Goal: Information Seeking & Learning: Learn about a topic

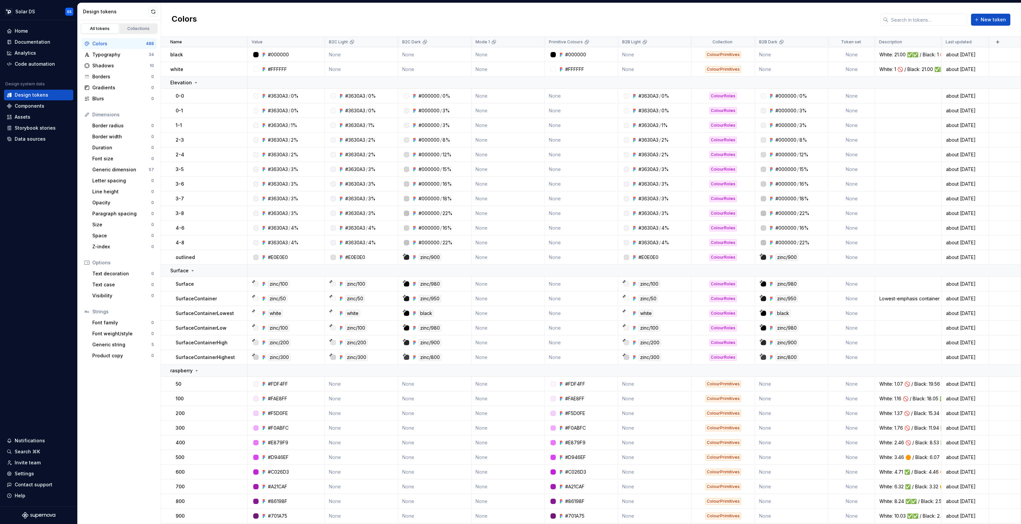
click at [144, 30] on div "Collections" at bounding box center [138, 28] width 33 height 5
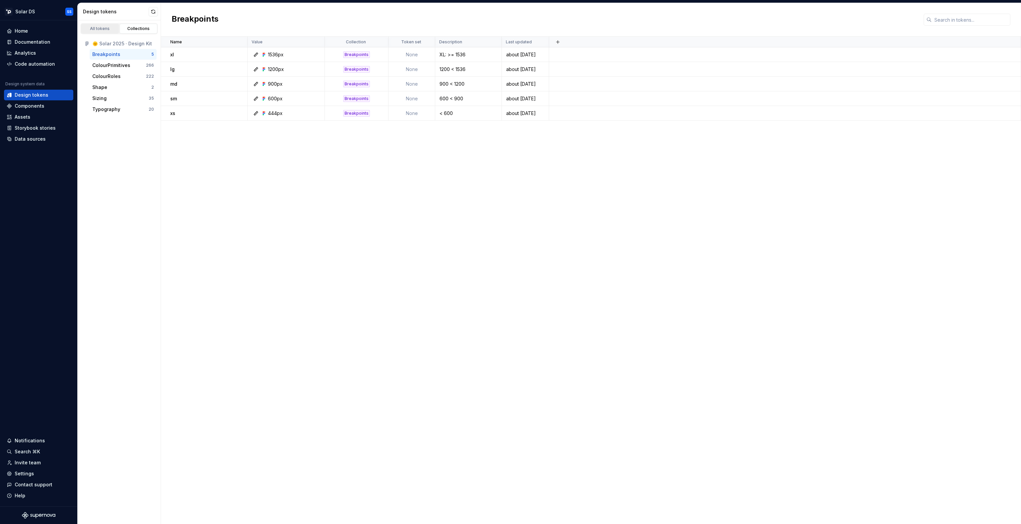
click at [95, 31] on link "All tokens" at bounding box center [100, 29] width 38 height 10
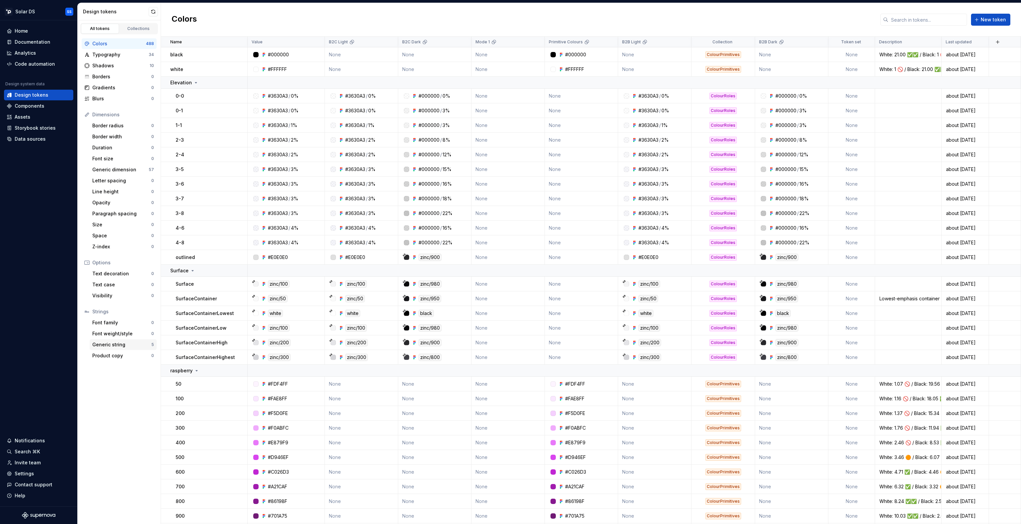
click at [119, 345] on div "Generic string" at bounding box center [121, 344] width 59 height 7
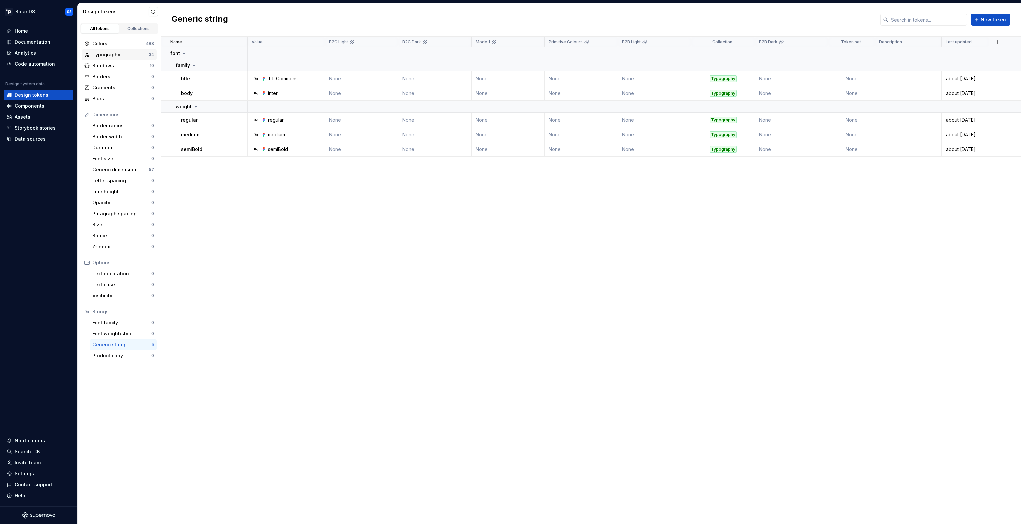
click at [110, 55] on div "Typography" at bounding box center [120, 54] width 56 height 7
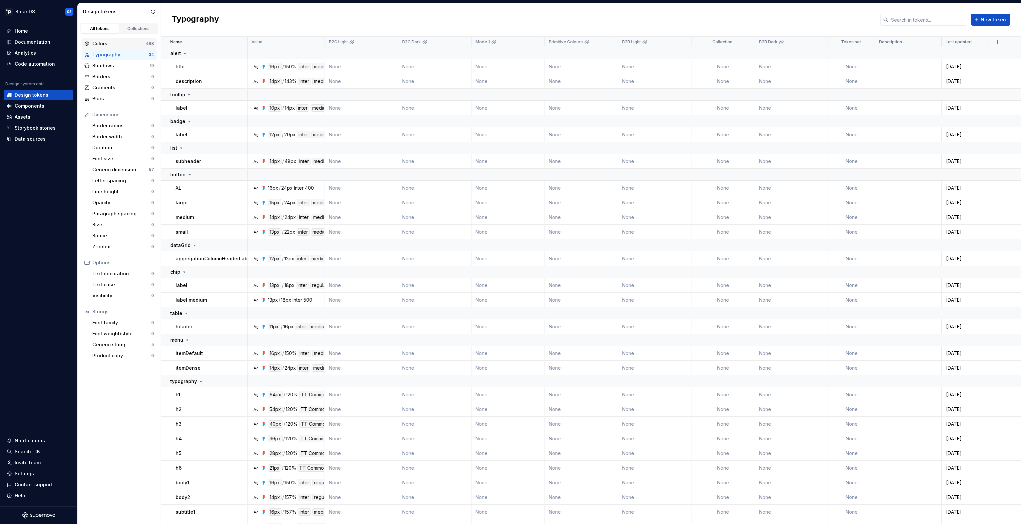
click at [111, 45] on div "Colors" at bounding box center [119, 43] width 54 height 7
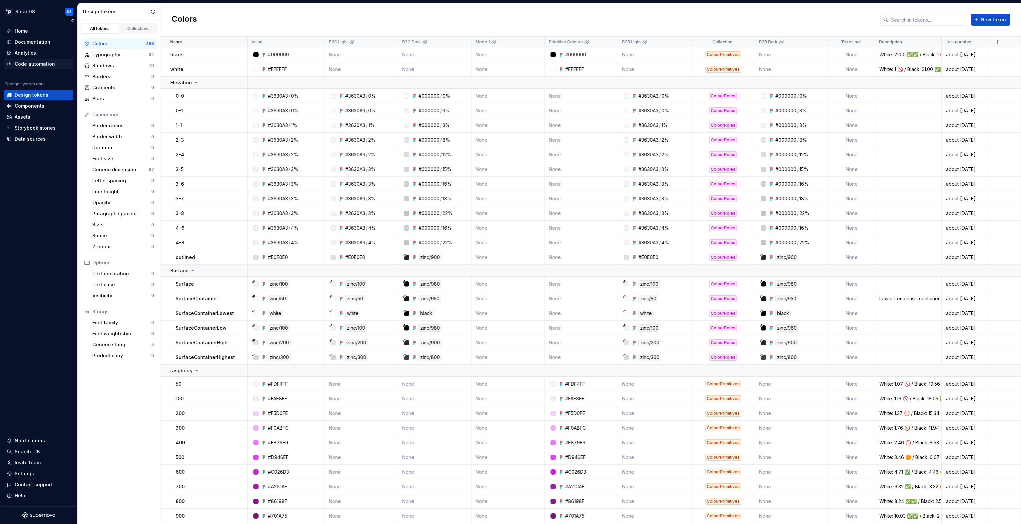
click at [37, 67] on div "Code automation" at bounding box center [35, 64] width 40 height 7
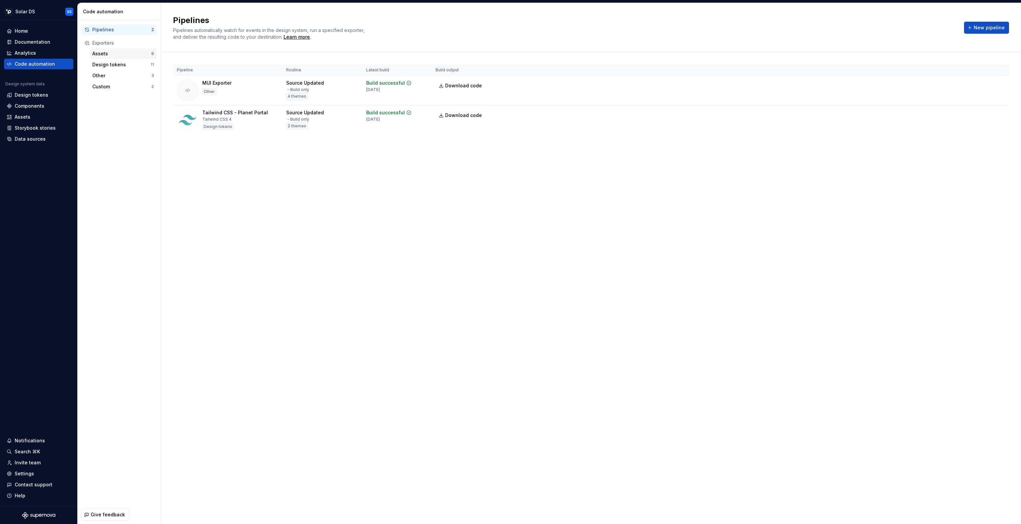
click at [105, 52] on div "Assets" at bounding box center [121, 53] width 59 height 7
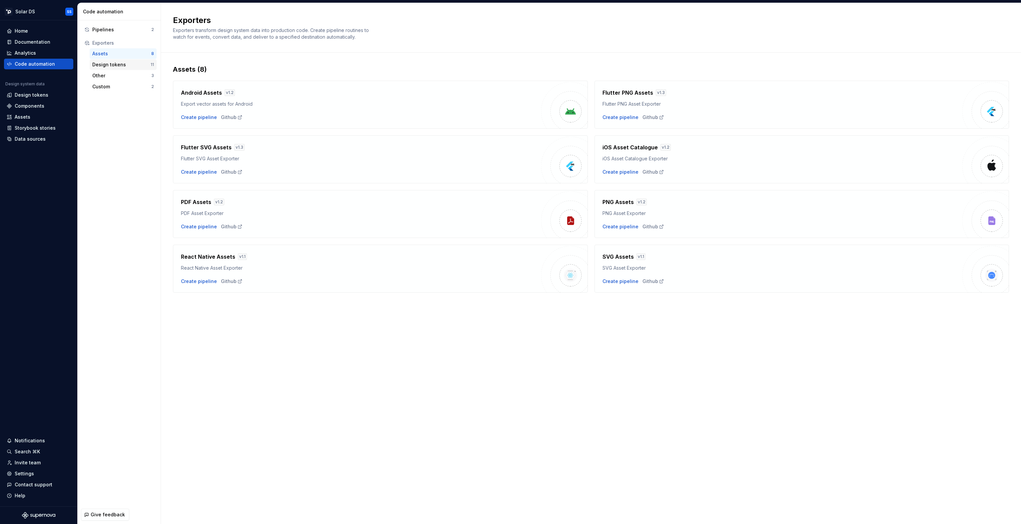
click at [105, 66] on div "Design tokens" at bounding box center [121, 64] width 58 height 7
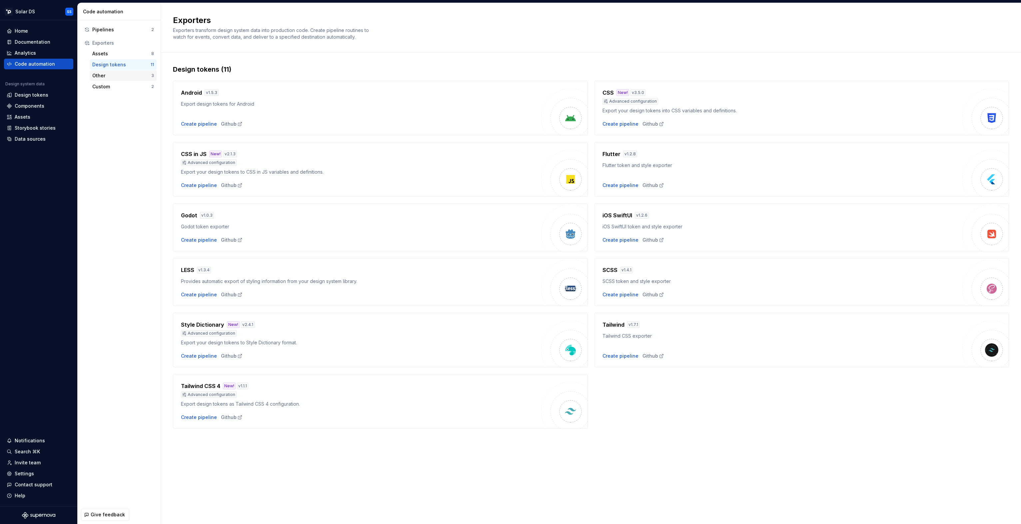
click at [104, 73] on div "Other" at bounding box center [121, 75] width 59 height 7
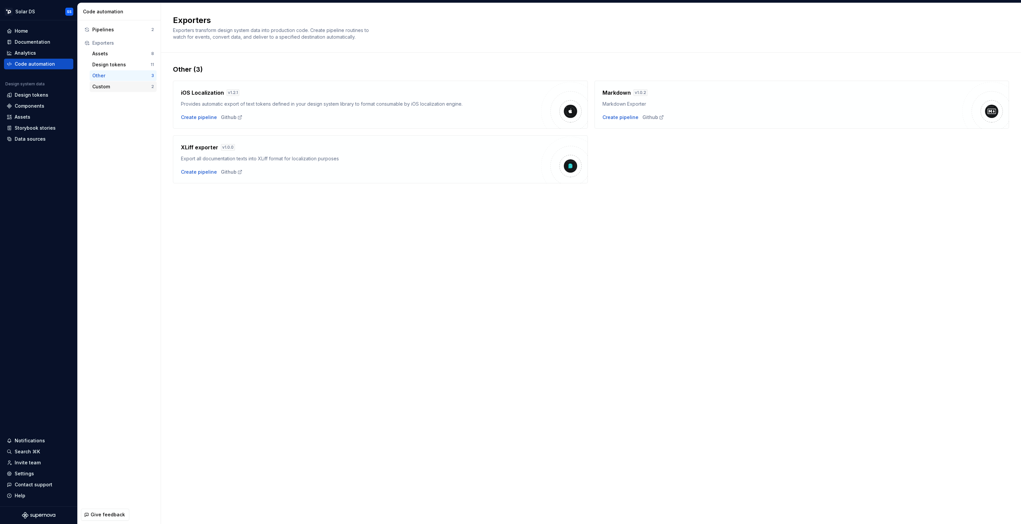
click at [104, 87] on div "Custom" at bounding box center [121, 86] width 59 height 7
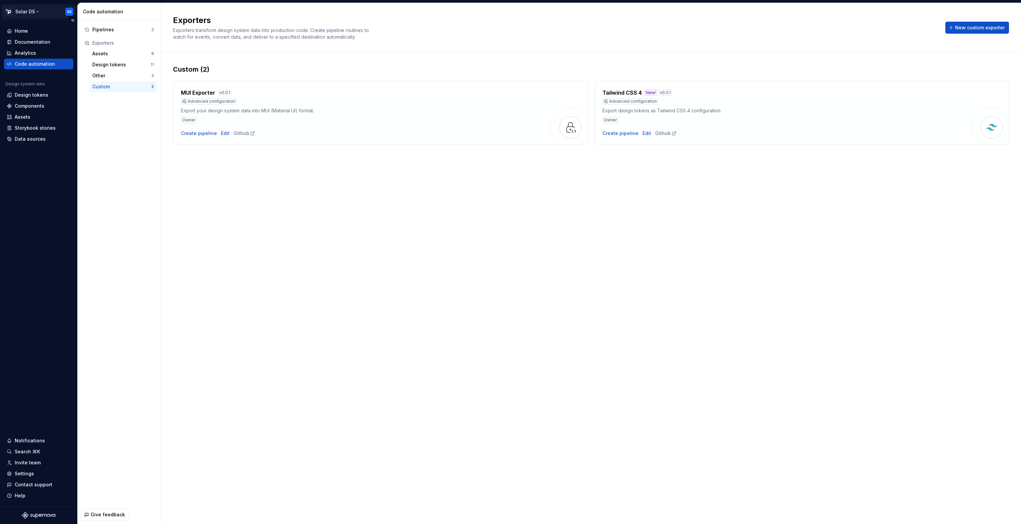
click at [26, 14] on html "Solar DS SS Home Documentation Analytics Code automation Design system data Des…" at bounding box center [510, 262] width 1021 height 524
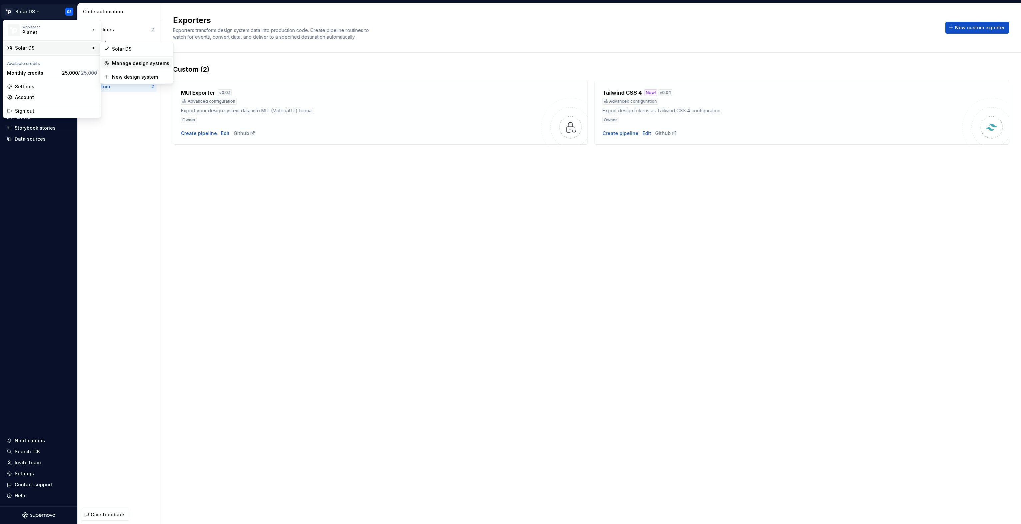
click at [133, 61] on div "Manage design systems" at bounding box center [140, 63] width 57 height 7
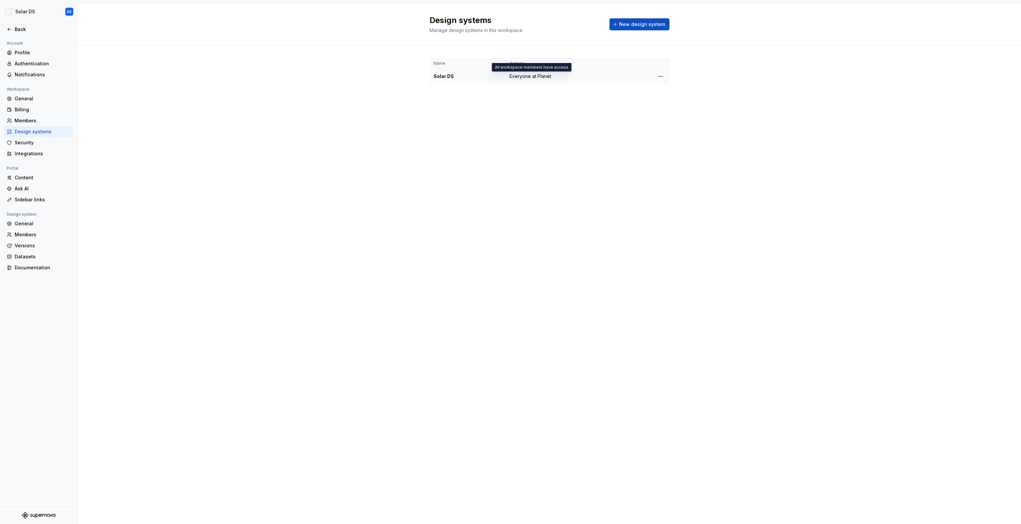
click at [530, 77] on span "Everyone at Planet" at bounding box center [531, 76] width 42 height 7
click at [439, 76] on div "Solar DS" at bounding box center [468, 76] width 68 height 7
click at [54, 202] on div "Sidebar links" at bounding box center [43, 199] width 56 height 7
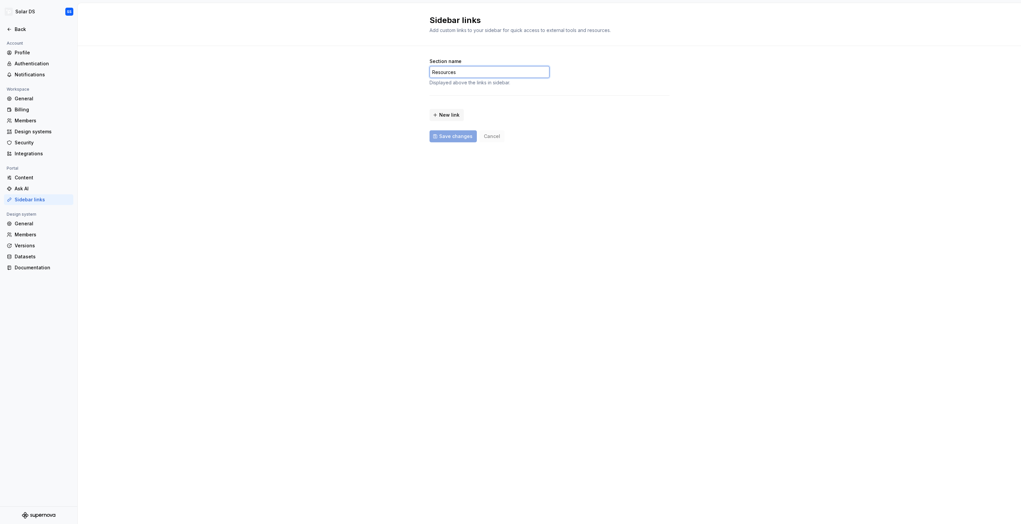
click at [489, 74] on input "Resources" at bounding box center [490, 72] width 120 height 12
click at [379, 93] on div "Section name Resources Displayed above the links in sidebar. New link Save chan…" at bounding box center [550, 107] width 944 height 122
click at [27, 55] on div "Profile" at bounding box center [43, 52] width 56 height 7
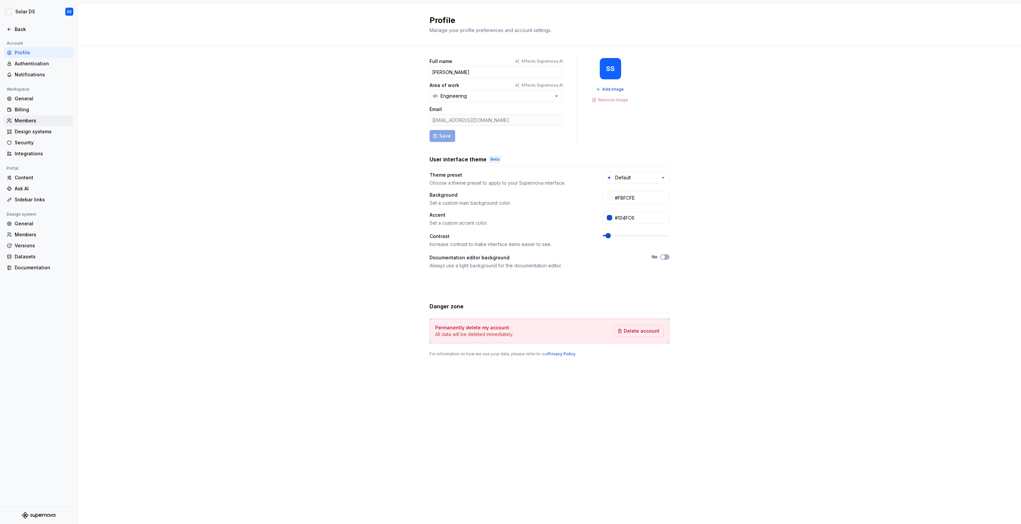
click at [25, 120] on div "Members" at bounding box center [43, 120] width 56 height 7
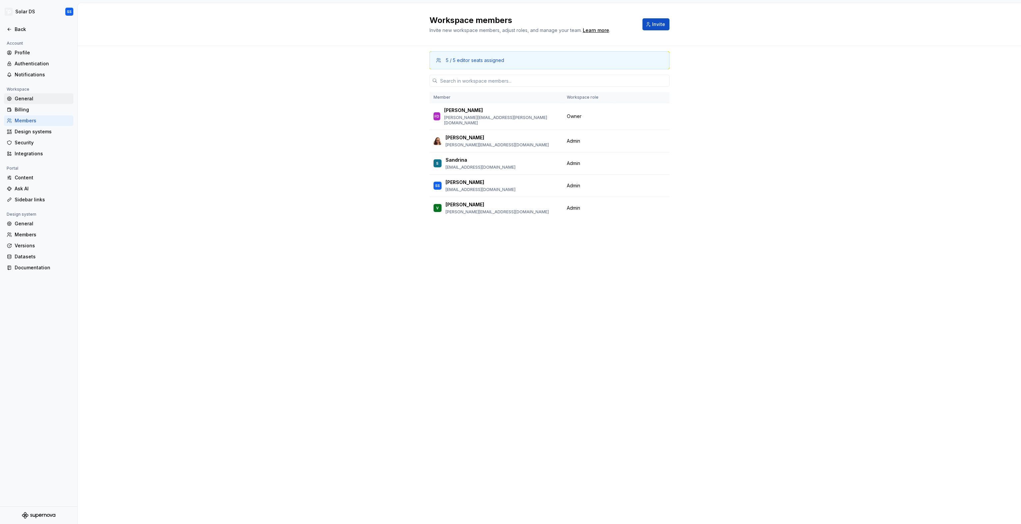
click at [38, 97] on div "General" at bounding box center [43, 98] width 56 height 7
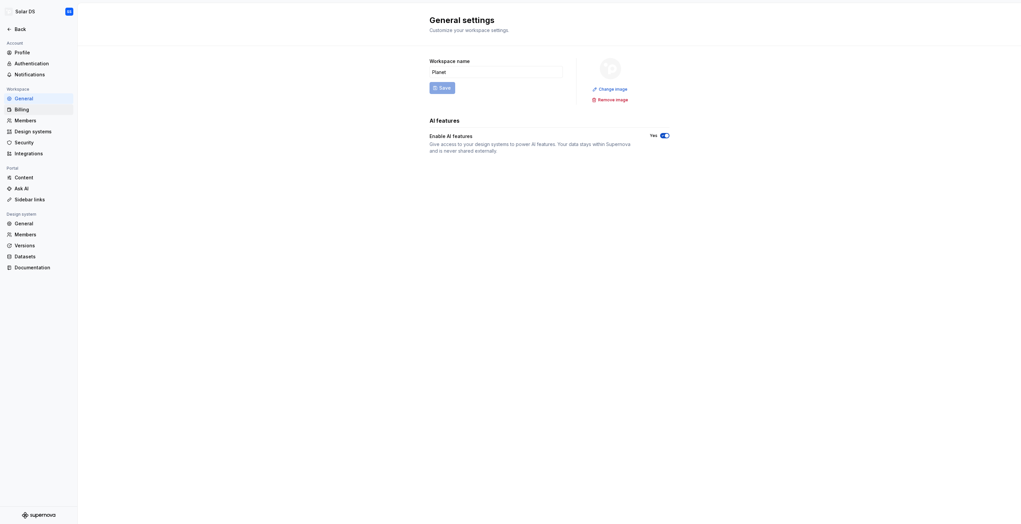
click at [29, 110] on div "Billing" at bounding box center [43, 109] width 56 height 7
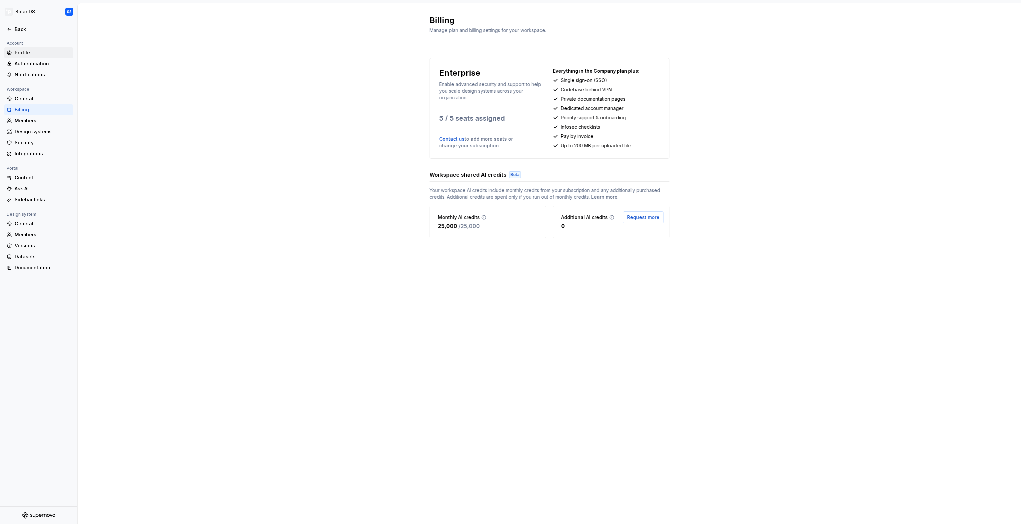
click at [25, 54] on div "Profile" at bounding box center [43, 52] width 56 height 7
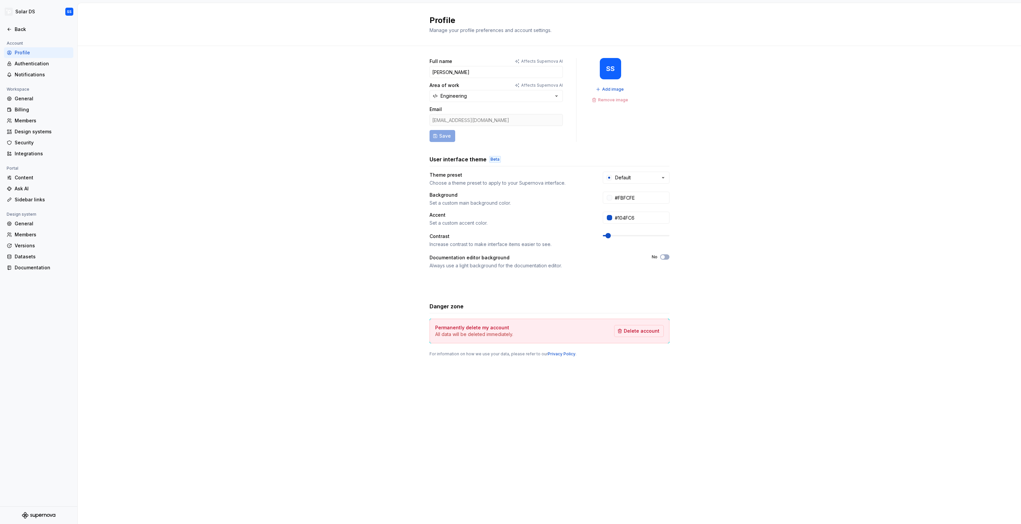
click at [21, 38] on div at bounding box center [38, 37] width 77 height 5
click at [21, 32] on div "Back" at bounding box center [43, 29] width 56 height 7
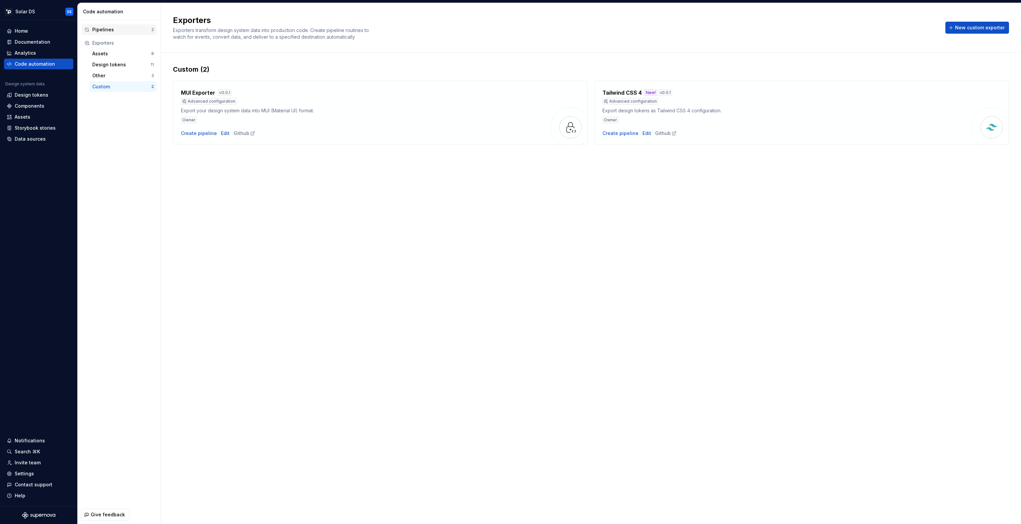
click at [111, 27] on div "Pipelines" at bounding box center [121, 29] width 59 height 7
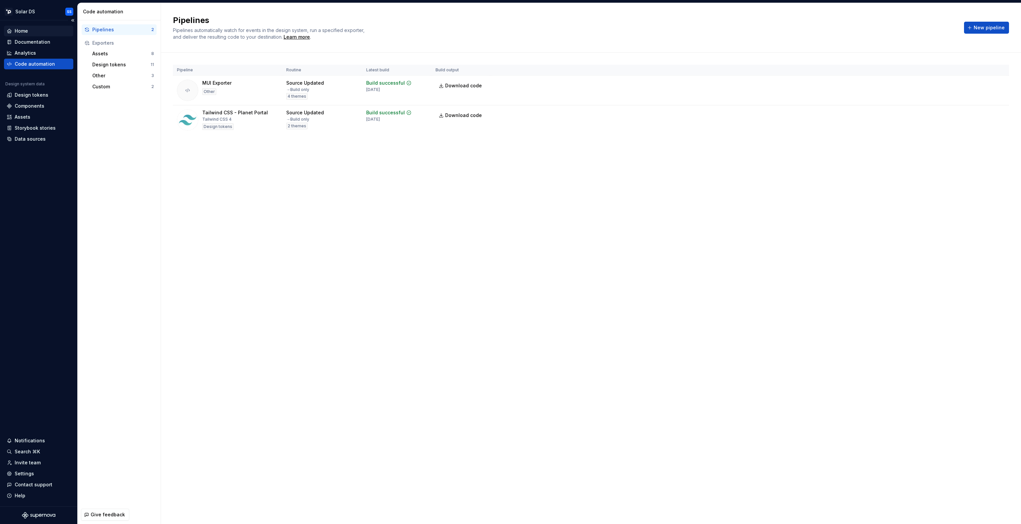
click at [24, 35] on div "Home" at bounding box center [38, 31] width 69 height 11
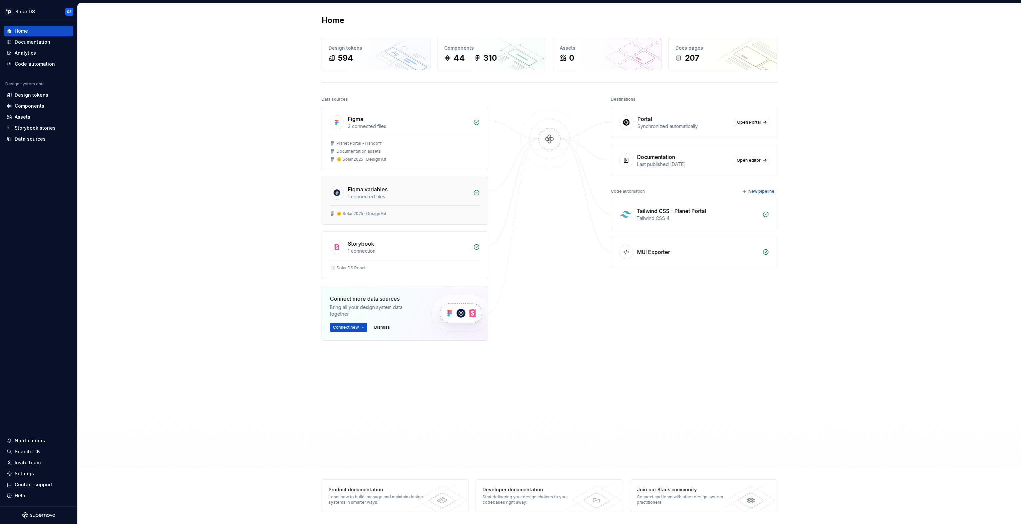
click at [443, 196] on div "1 connected files" at bounding box center [408, 196] width 121 height 7
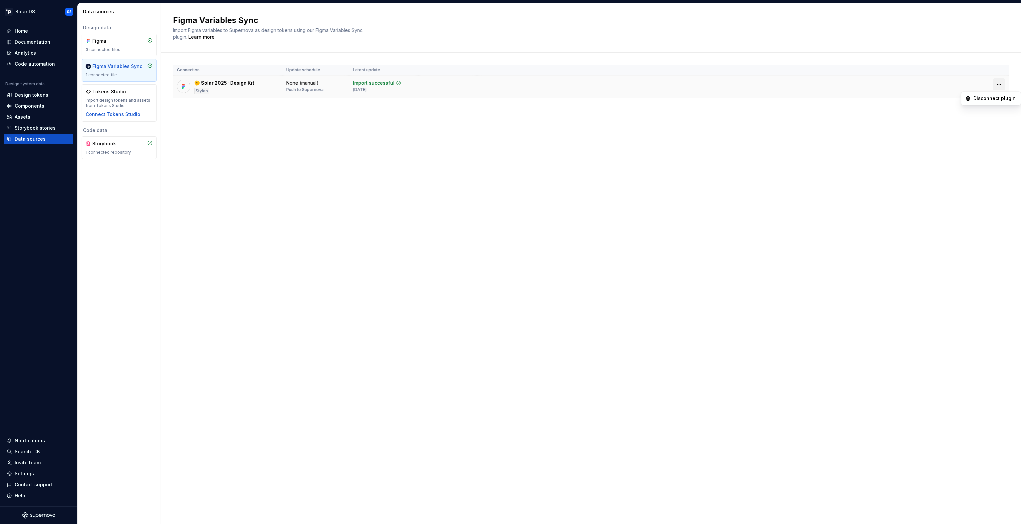
click at [1000, 85] on html "Solar DS SS Home Documentation Analytics Code automation Design system data Des…" at bounding box center [510, 262] width 1021 height 524
click at [777, 86] on html "Solar DS SS Home Documentation Analytics Code automation Design system data Des…" at bounding box center [510, 262] width 1021 height 524
click at [253, 77] on td "🌞 Solar 2025 · Design [PERSON_NAME]" at bounding box center [227, 87] width 109 height 23
click at [254, 87] on div "🌞 Solar 2025 · Design [PERSON_NAME]" at bounding box center [227, 87] width 101 height 15
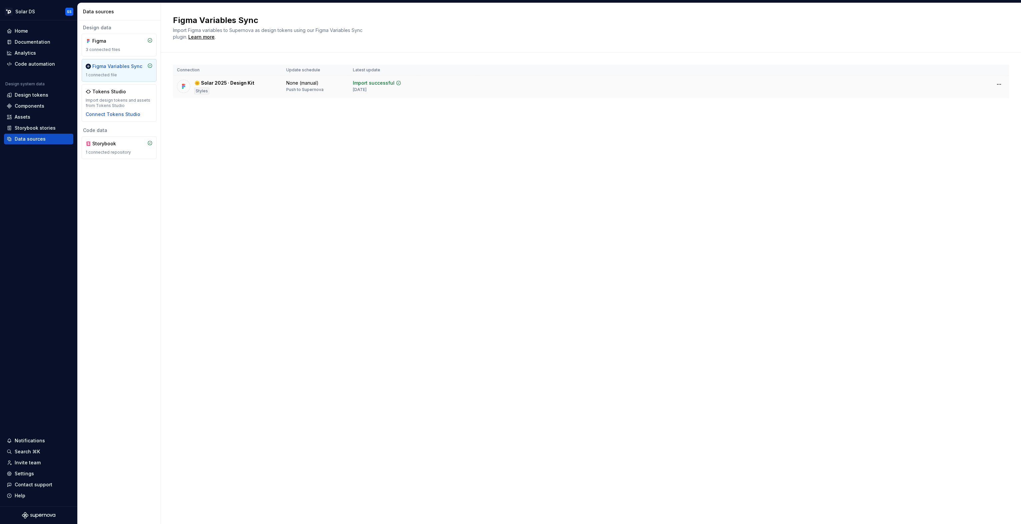
click at [367, 87] on div "[DATE]" at bounding box center [360, 89] width 14 height 5
click at [404, 83] on div "Import successful [DATE]" at bounding box center [383, 86] width 61 height 13
drag, startPoint x: 404, startPoint y: 83, endPoint x: 349, endPoint y: 85, distance: 54.4
click at [358, 85] on div "Import successful" at bounding box center [374, 83] width 42 height 7
click at [118, 50] on div "3 connected files" at bounding box center [119, 49] width 67 height 5
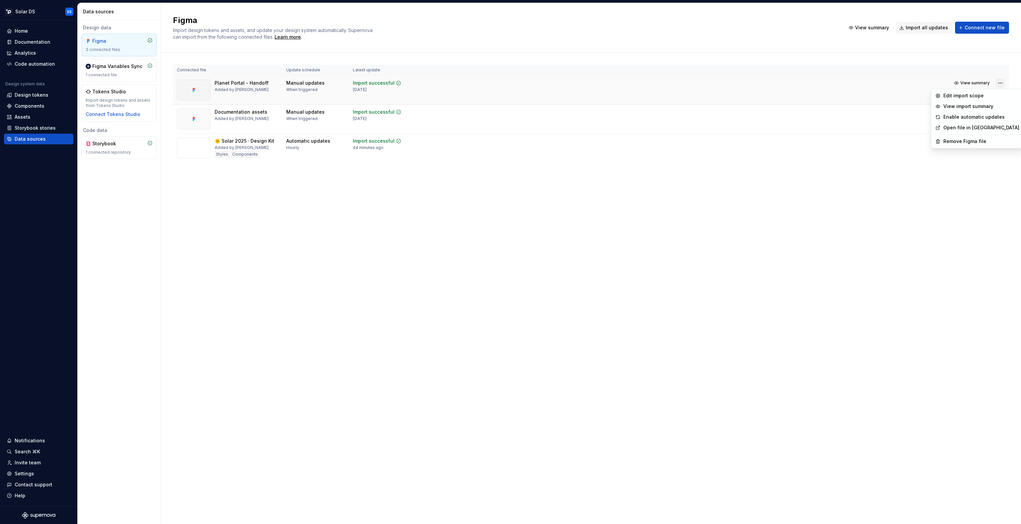
click at [1002, 81] on html "Solar DS SS Home Documentation Analytics Code automation Design system data Des…" at bounding box center [510, 262] width 1021 height 524
click at [982, 97] on div "Edit import scope" at bounding box center [982, 95] width 76 height 7
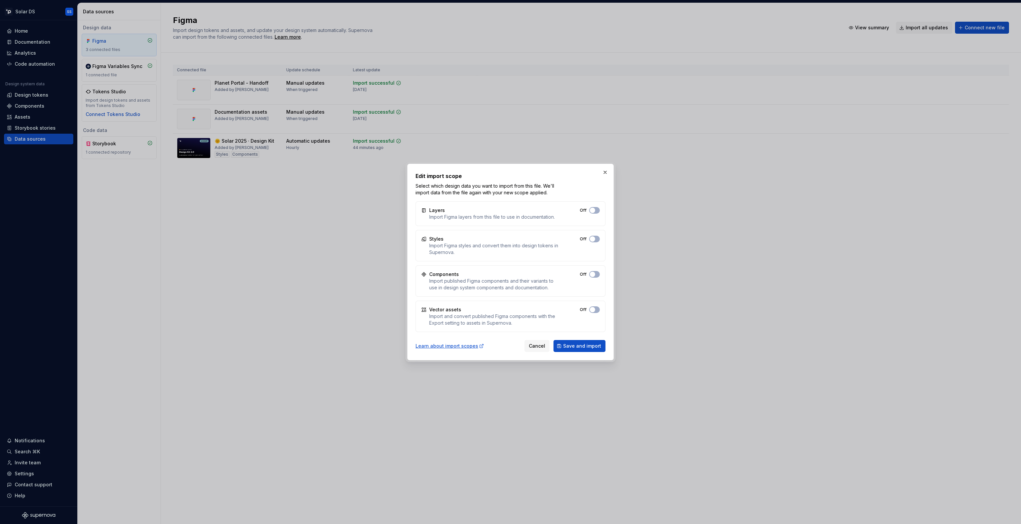
click at [605, 172] on button "button" at bounding box center [605, 172] width 9 height 9
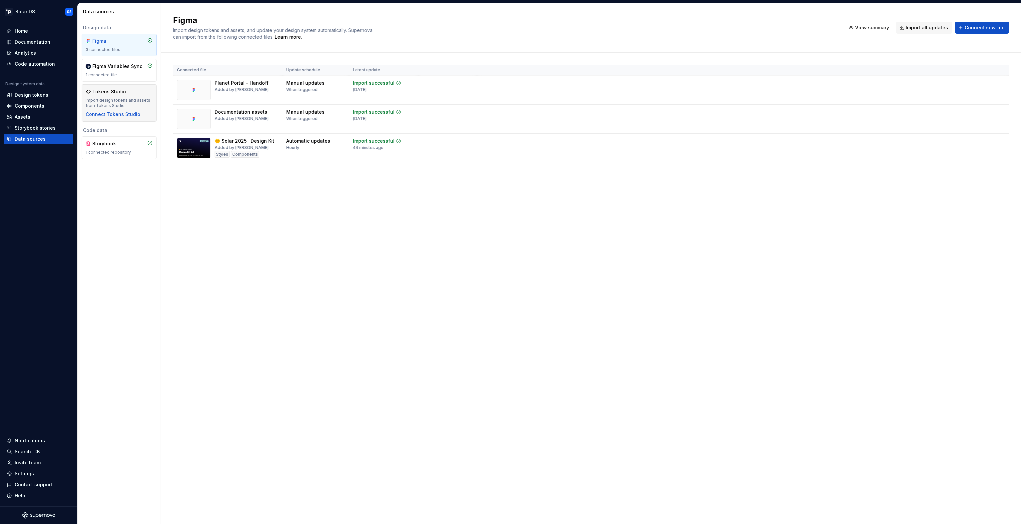
click at [103, 96] on div "Tokens Studio Import design tokens and assets from Tokens Studio Connect Tokens…" at bounding box center [119, 102] width 67 height 29
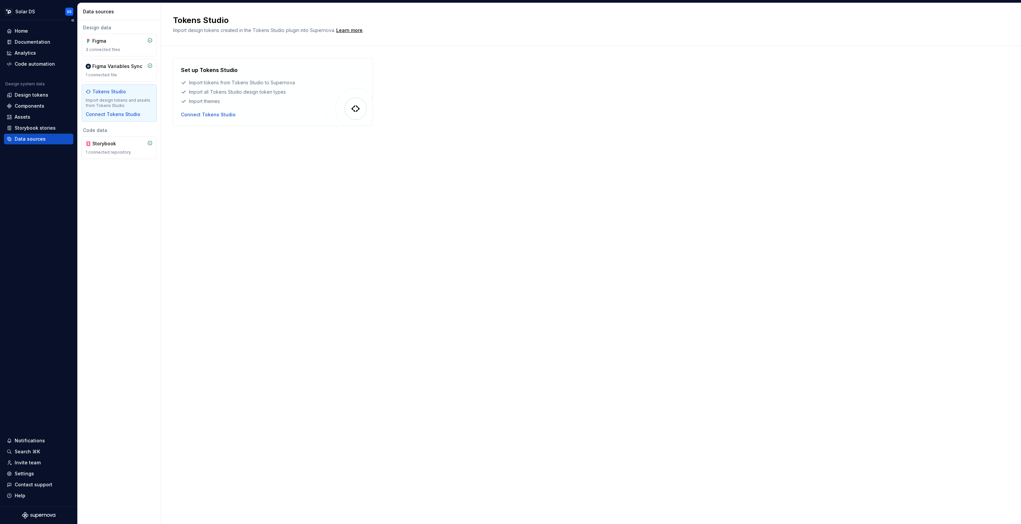
click at [53, 385] on div "Home Documentation Analytics Code automation Design system data Design tokens C…" at bounding box center [38, 263] width 77 height 486
click at [33, 43] on div "Documentation" at bounding box center [33, 42] width 36 height 7
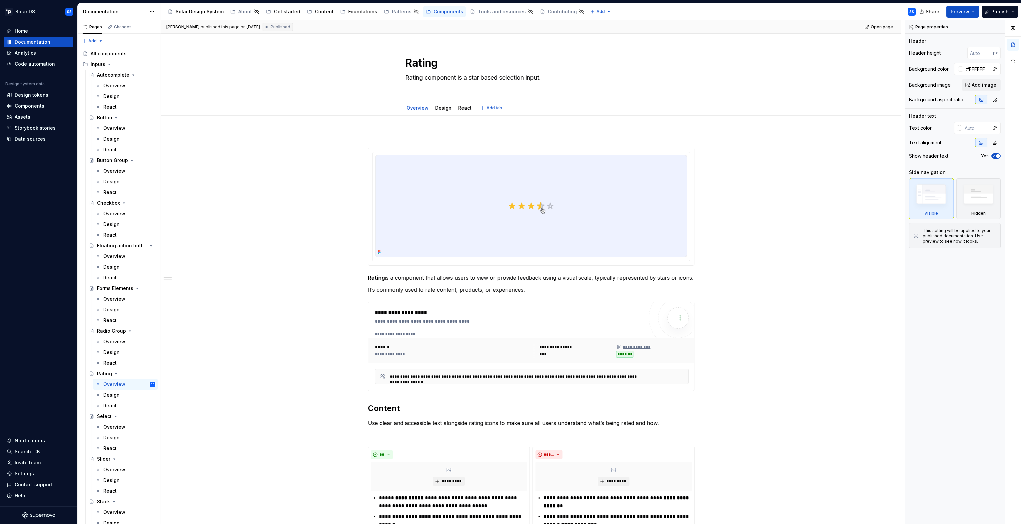
type textarea "*"
